Goal: Information Seeking & Learning: Find specific fact

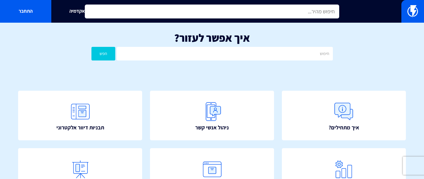
click at [309, 11] on input "text" at bounding box center [212, 12] width 255 height 14
